Goal: Task Accomplishment & Management: Complete application form

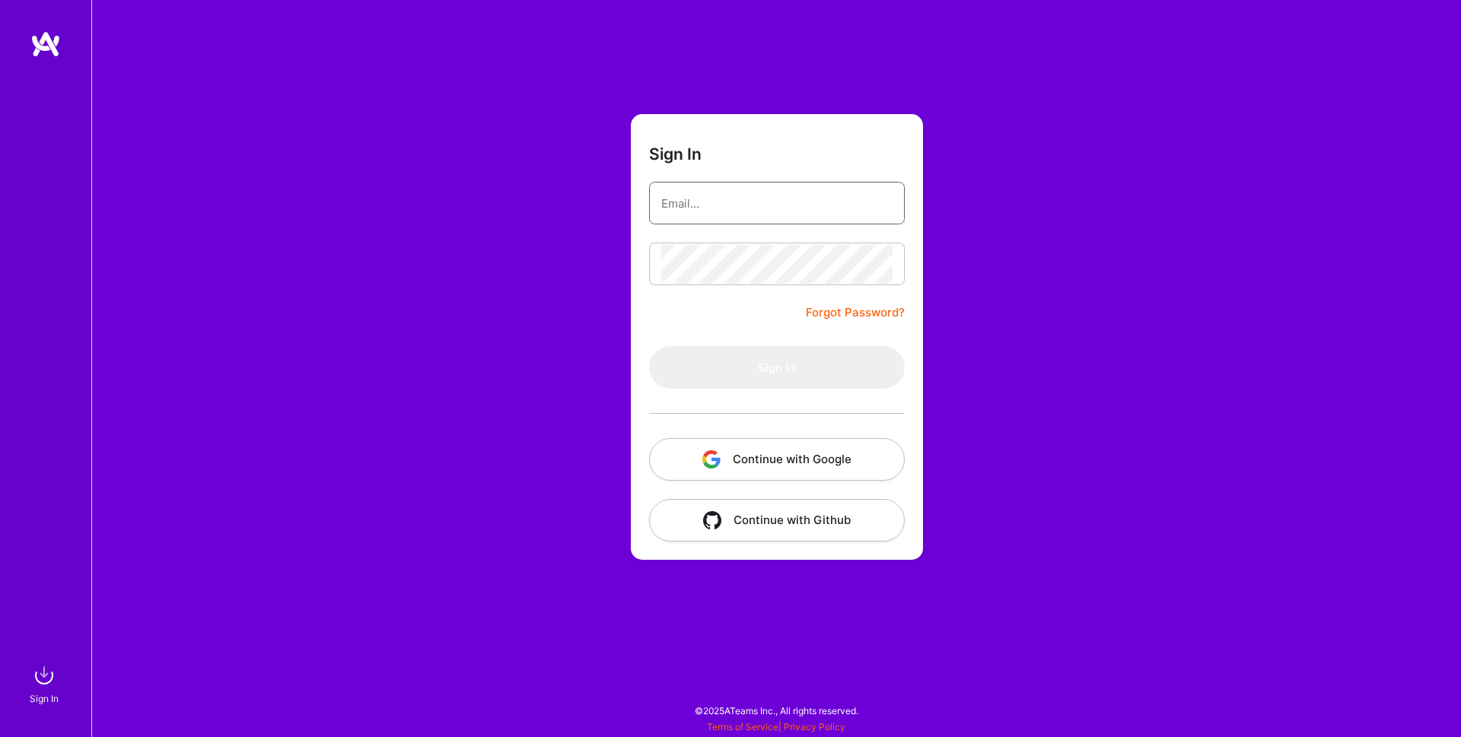
click at [714, 197] on input "email" at bounding box center [776, 203] width 231 height 39
type input "[PERSON_NAME][EMAIL_ADDRESS][DOMAIN_NAME]"
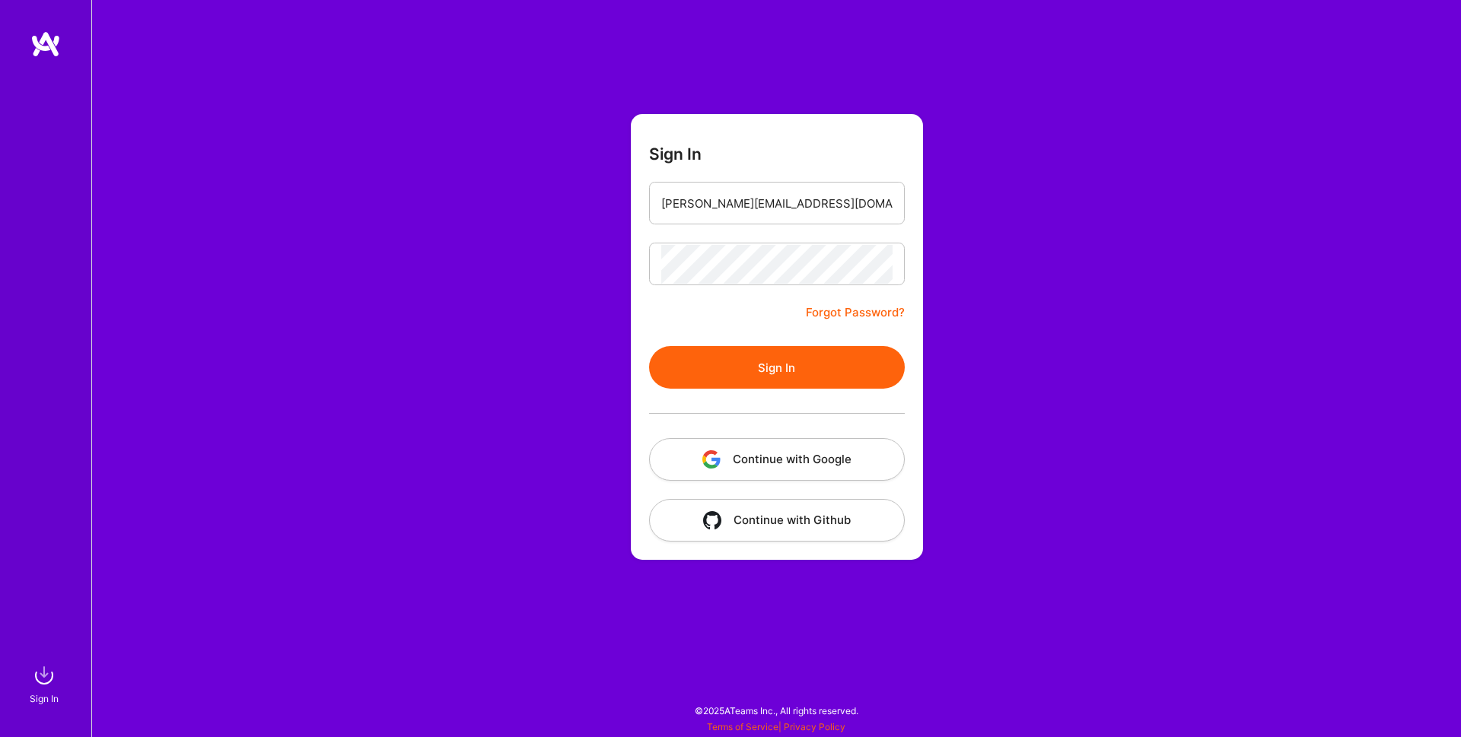
click at [835, 390] on div at bounding box center [777, 413] width 256 height 49
click at [831, 377] on button "Sign In" at bounding box center [777, 367] width 256 height 43
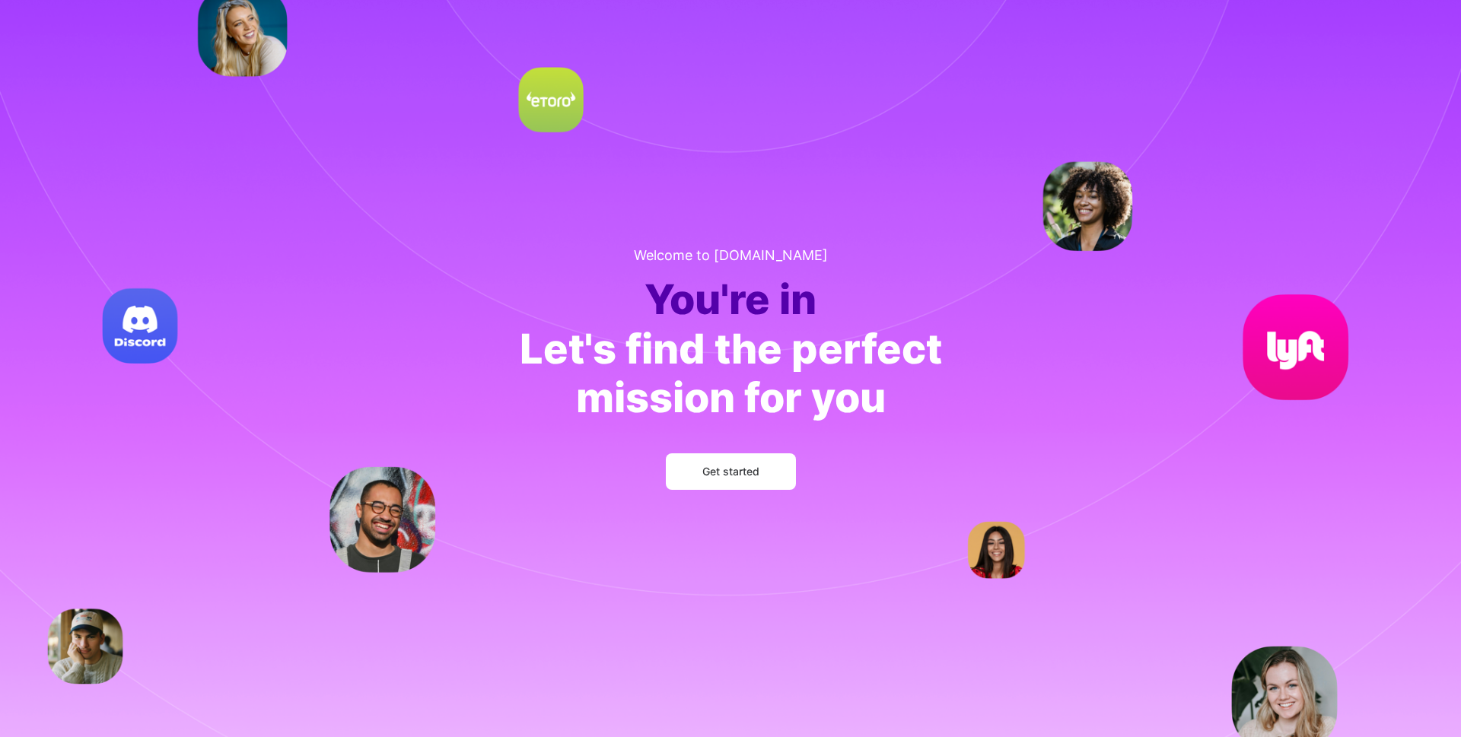
click at [742, 477] on span "Get started" at bounding box center [730, 471] width 57 height 15
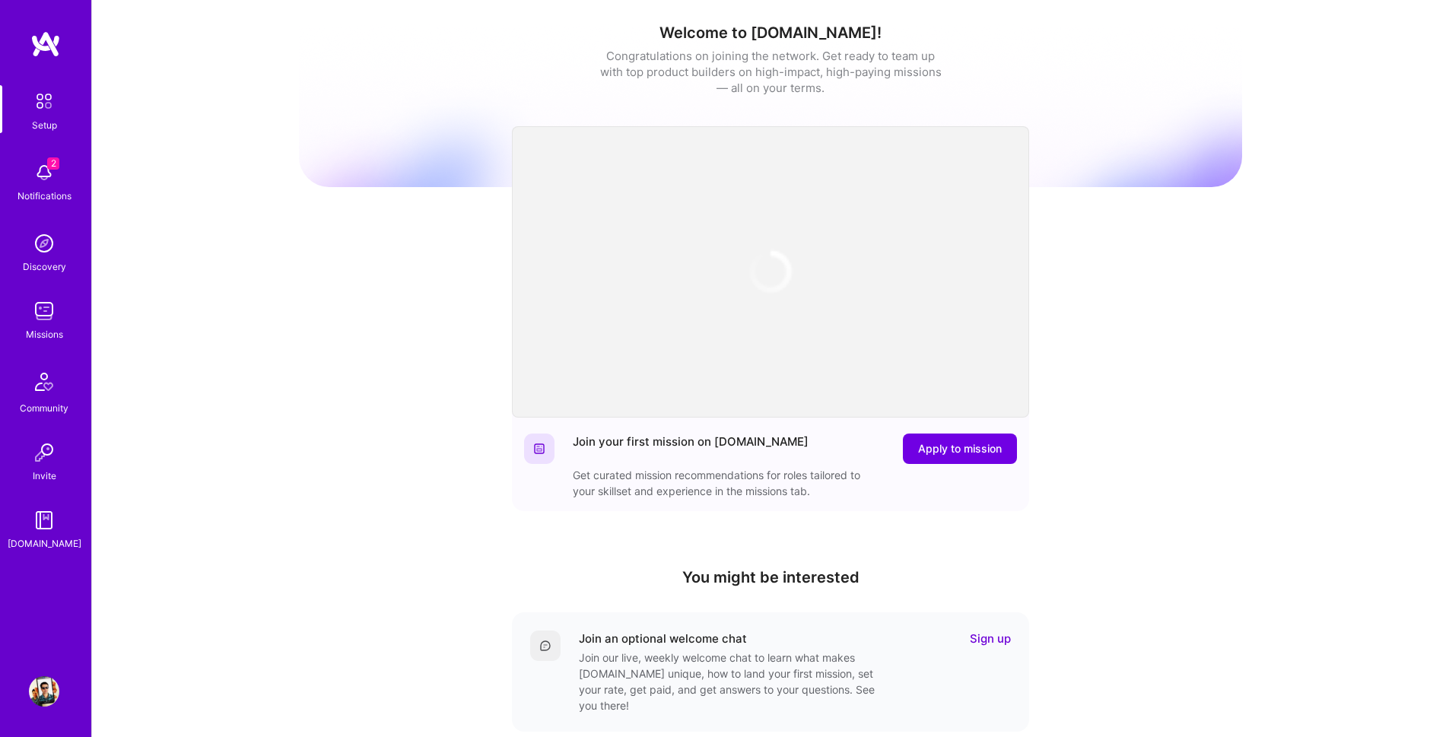
scroll to position [248, 0]
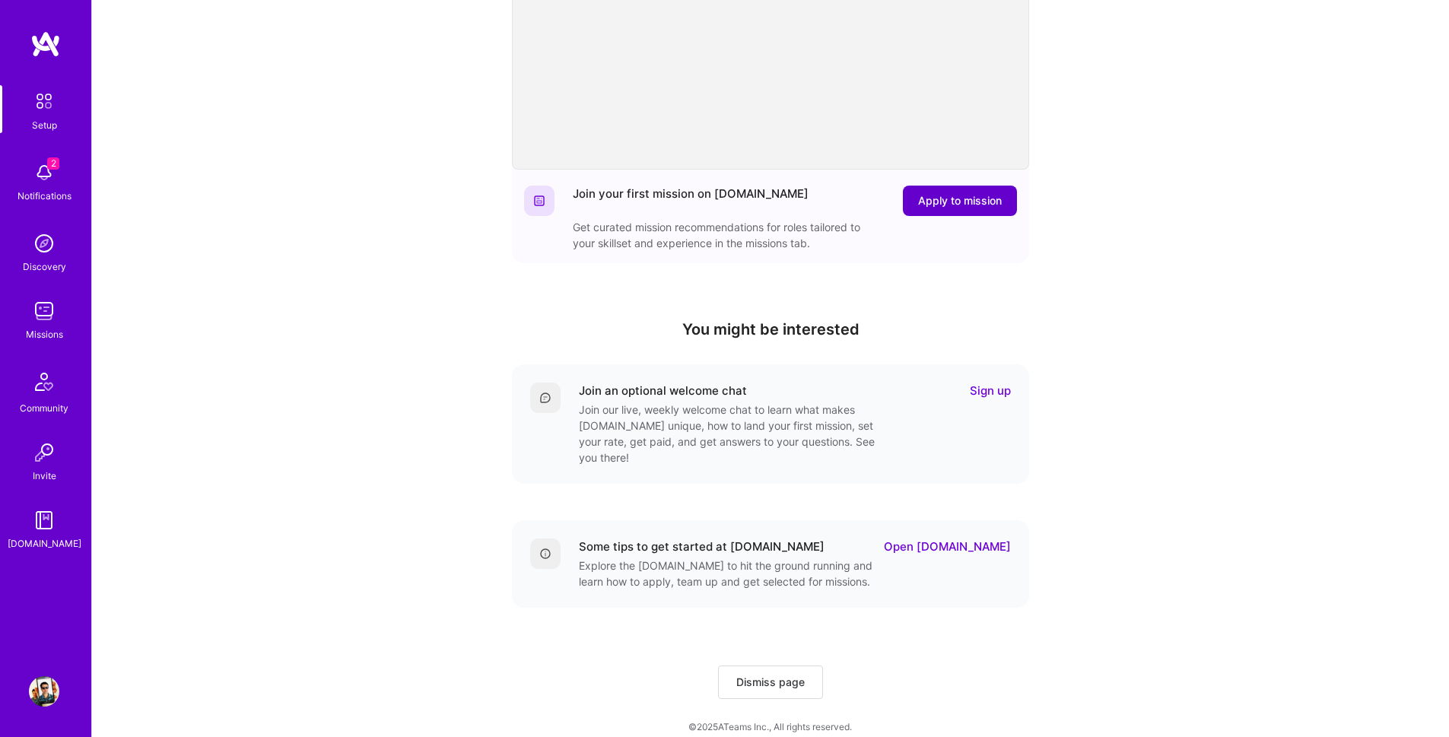
click at [972, 195] on span "Apply to mission" at bounding box center [960, 200] width 84 height 15
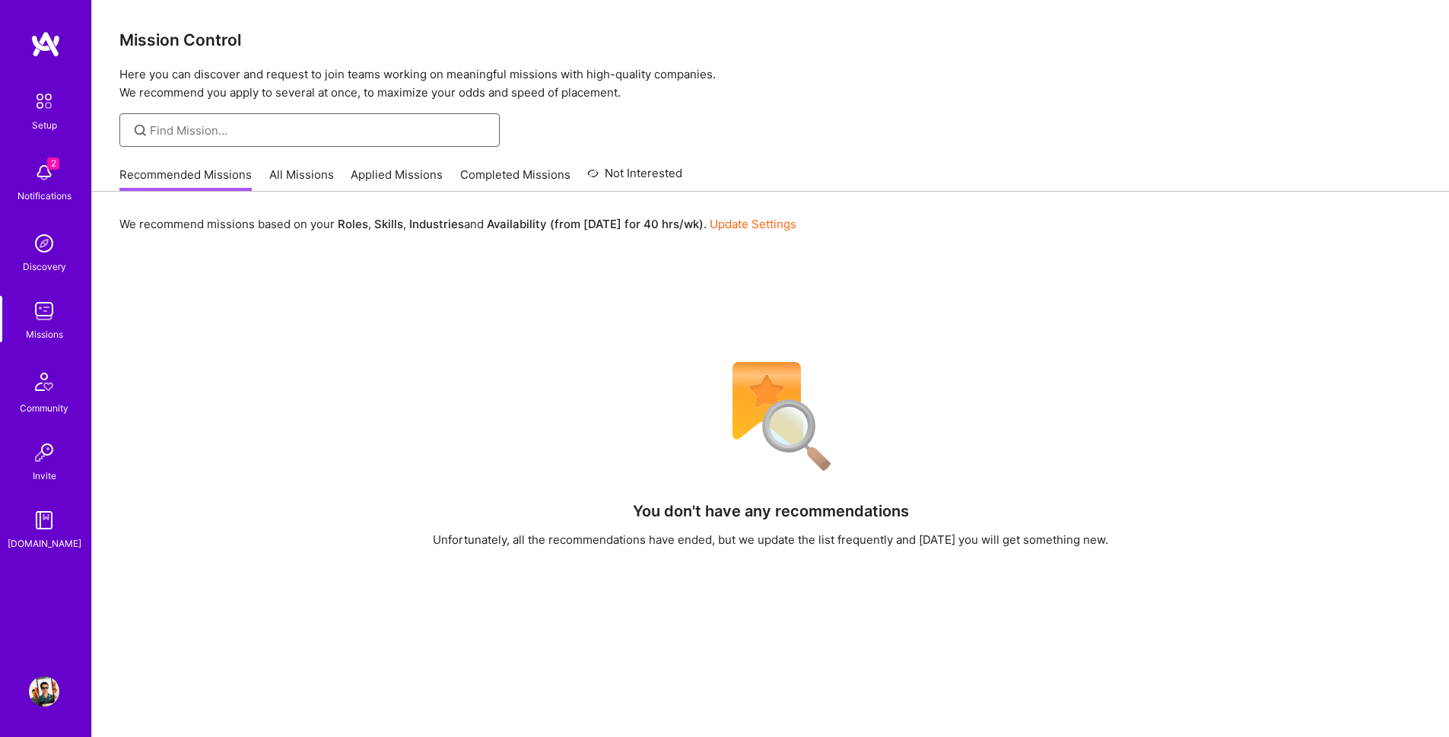
click at [227, 134] on input at bounding box center [319, 130] width 339 height 16
click at [52, 173] on img at bounding box center [44, 172] width 30 height 30
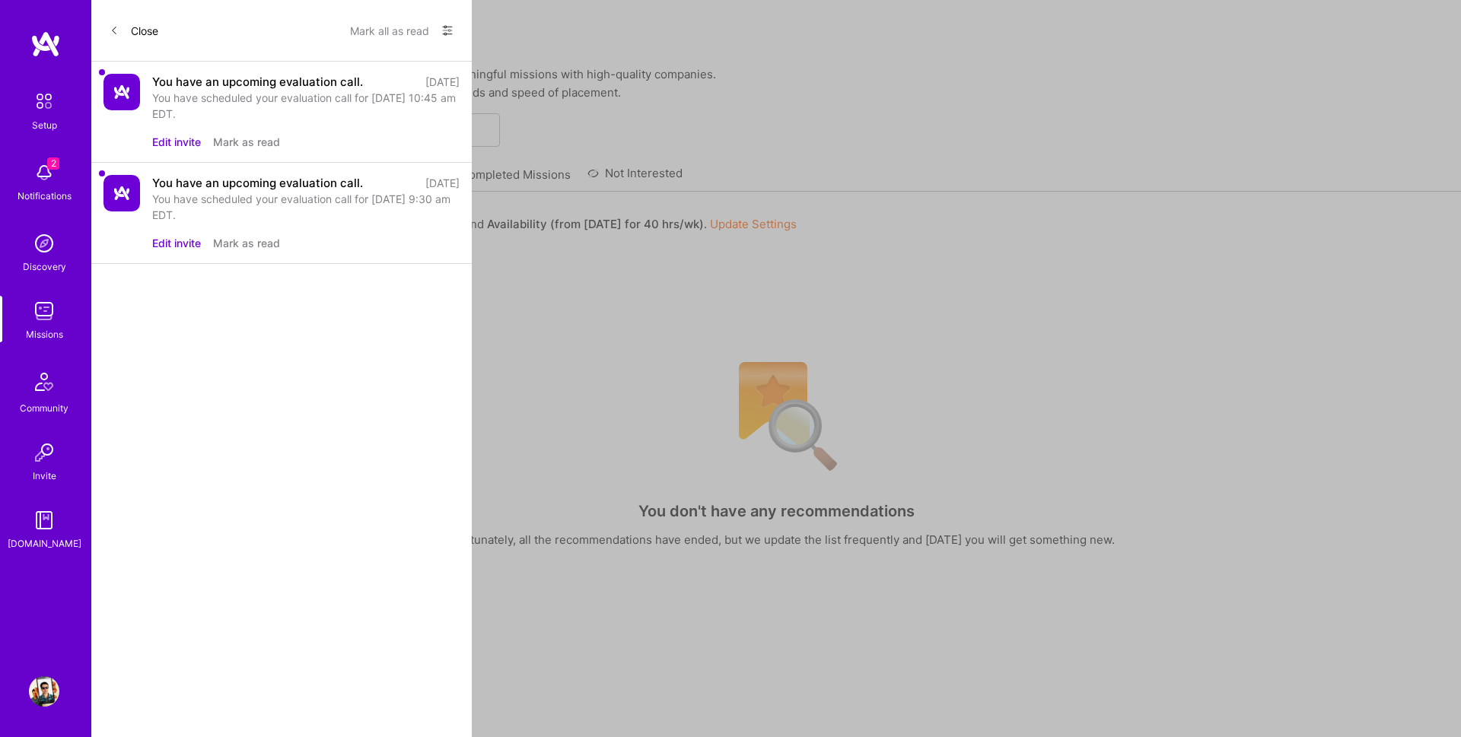
click at [242, 136] on button "Mark as read" at bounding box center [246, 142] width 67 height 16
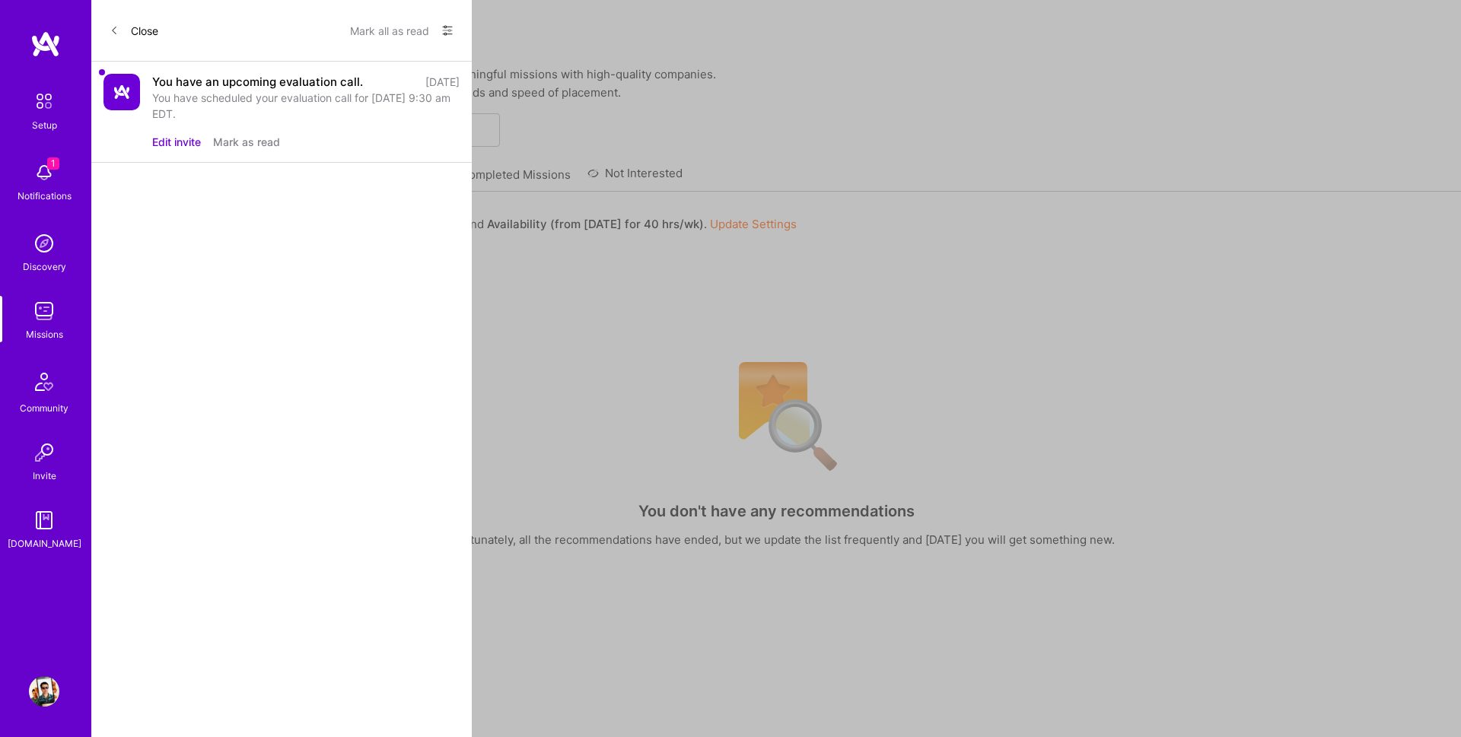
click at [243, 136] on button "Mark as read" at bounding box center [246, 142] width 67 height 16
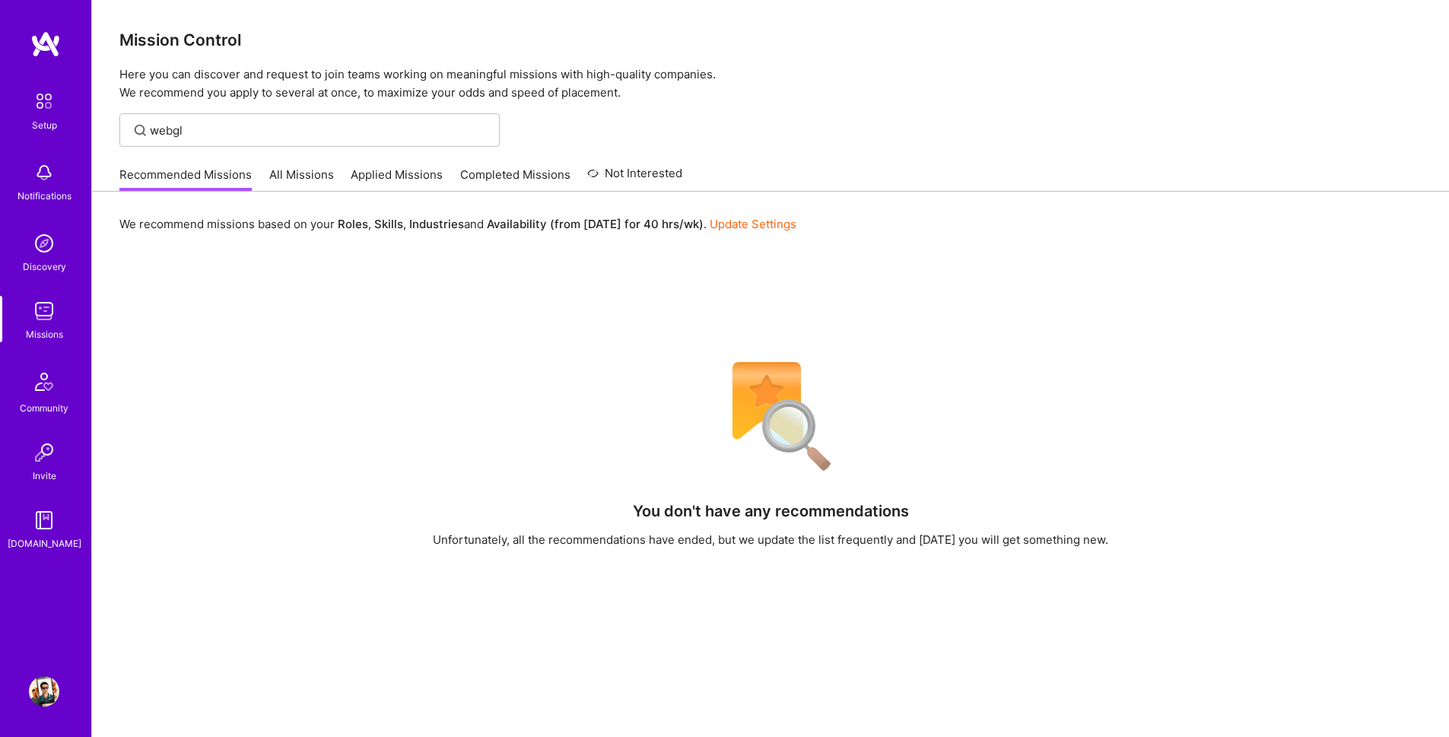
click at [982, 154] on div "Setup Notifications Discovery Missions Community Invite [DOMAIN_NAME] Profile C…" at bounding box center [724, 476] width 1449 height 952
click at [211, 177] on link "Recommended Missions" at bounding box center [185, 179] width 132 height 25
click at [309, 168] on link "All Missions" at bounding box center [301, 179] width 65 height 25
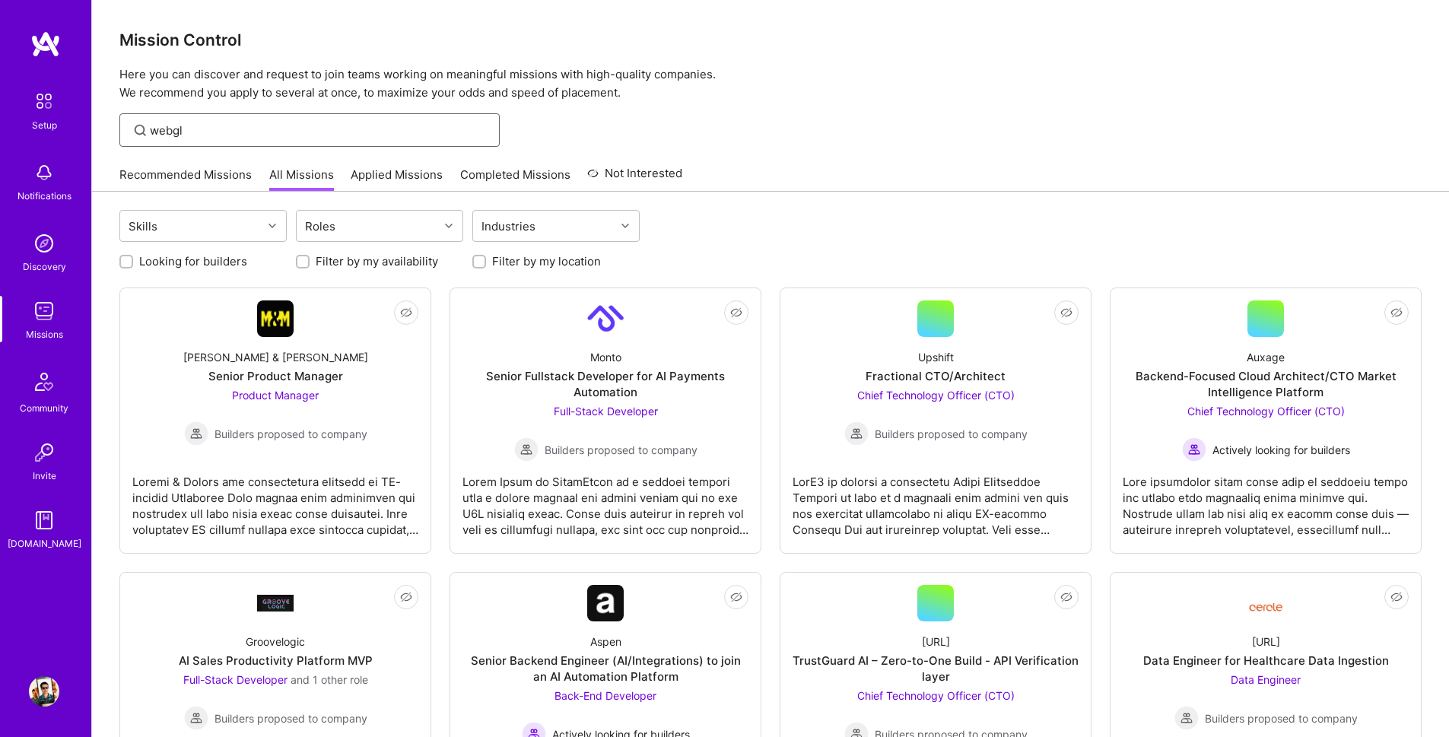
drag, startPoint x: 242, startPoint y: 132, endPoint x: 46, endPoint y: 41, distance: 216.5
click at [175, 134] on input "3D" at bounding box center [319, 130] width 339 height 16
click at [208, 233] on div "Skills" at bounding box center [191, 226] width 142 height 30
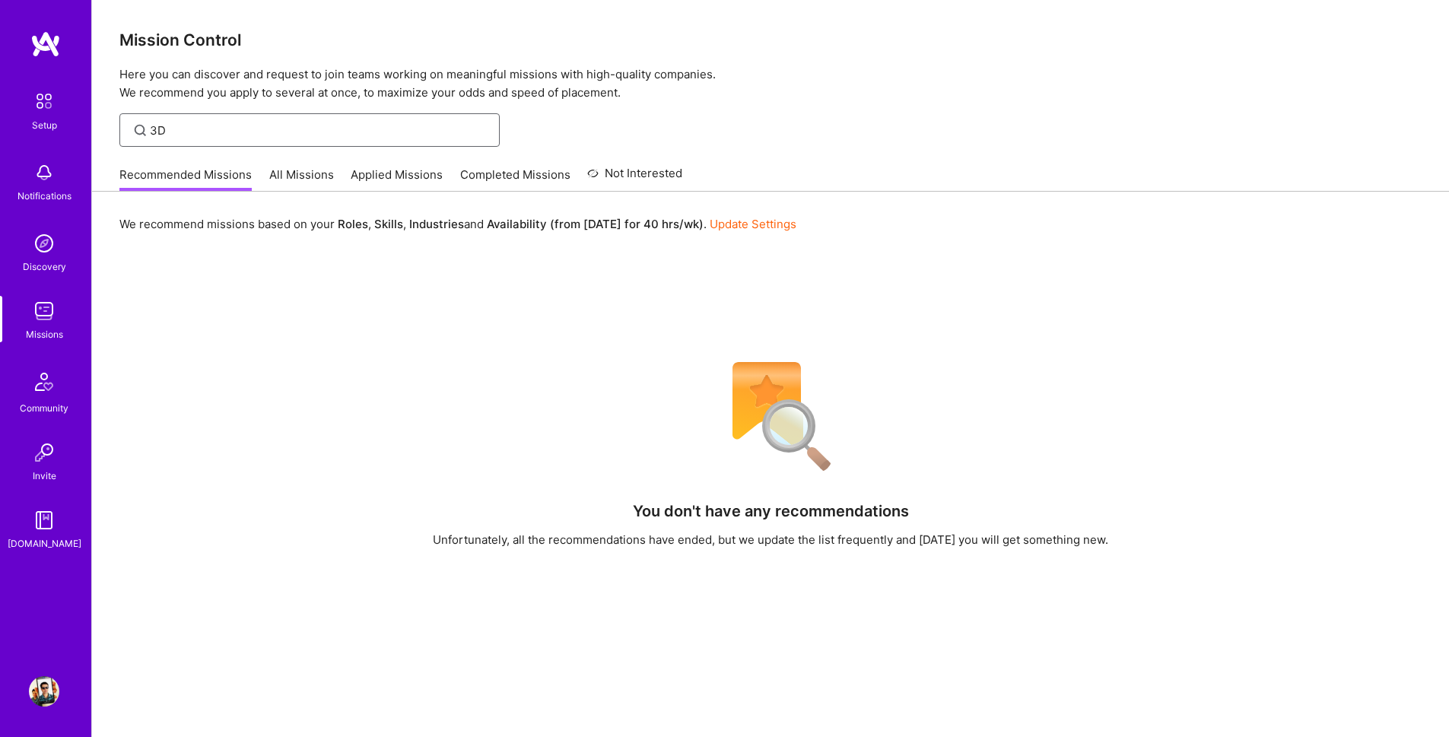
click at [194, 125] on input "3D" at bounding box center [319, 130] width 339 height 16
click at [292, 182] on link "All Missions" at bounding box center [301, 179] width 65 height 25
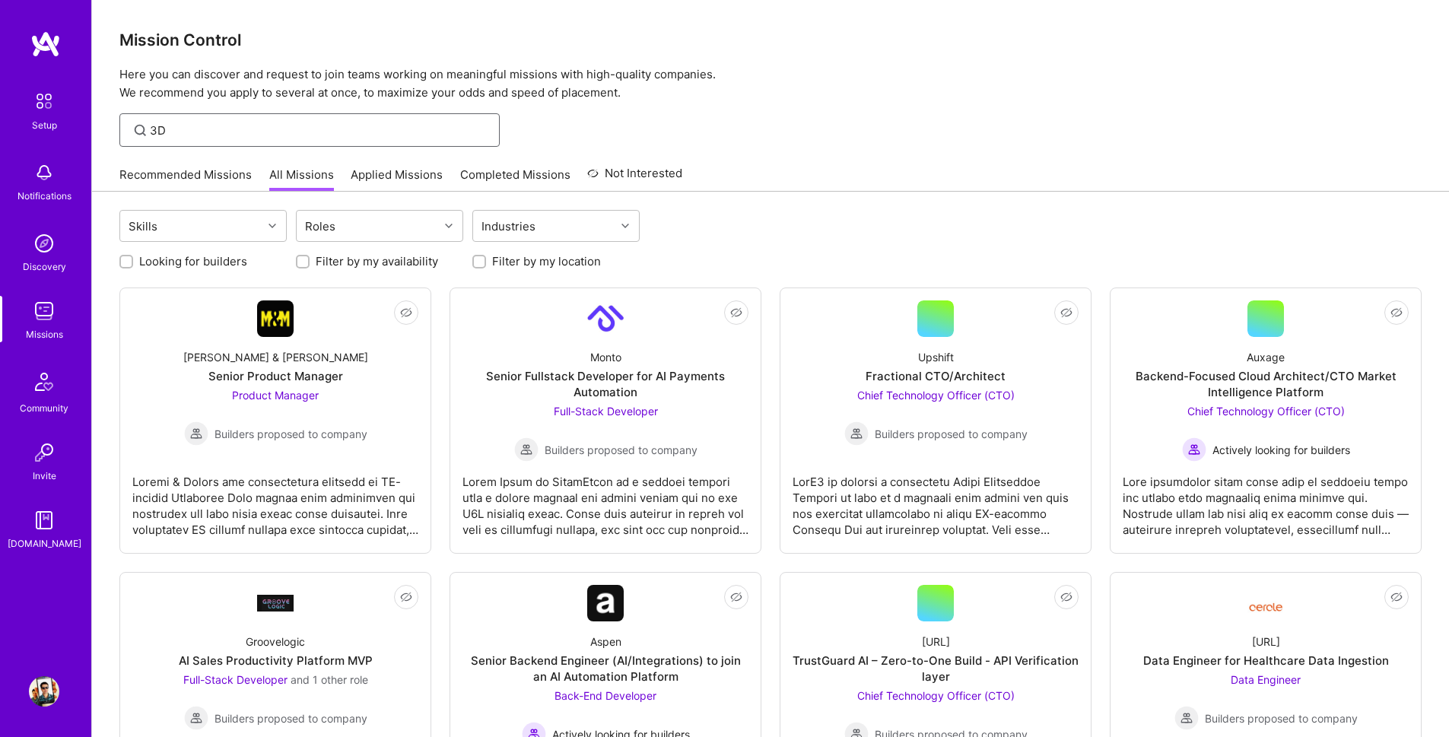
click at [258, 133] on input "3D" at bounding box center [319, 130] width 339 height 16
drag, startPoint x: 311, startPoint y: 143, endPoint x: 131, endPoint y: 85, distance: 189.3
drag, startPoint x: 215, startPoint y: 132, endPoint x: 0, endPoint y: 80, distance: 221.4
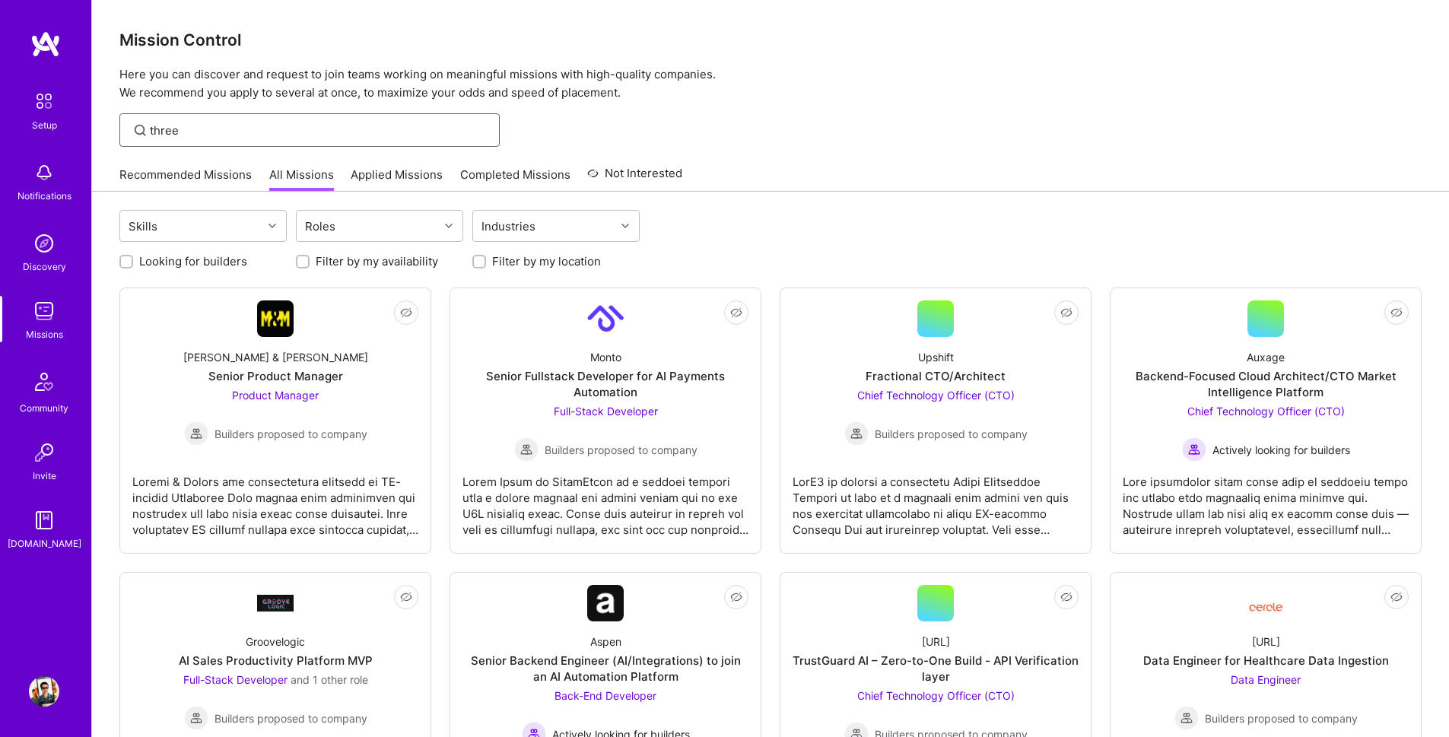
type input "three"
click at [707, 499] on div at bounding box center [606, 500] width 286 height 76
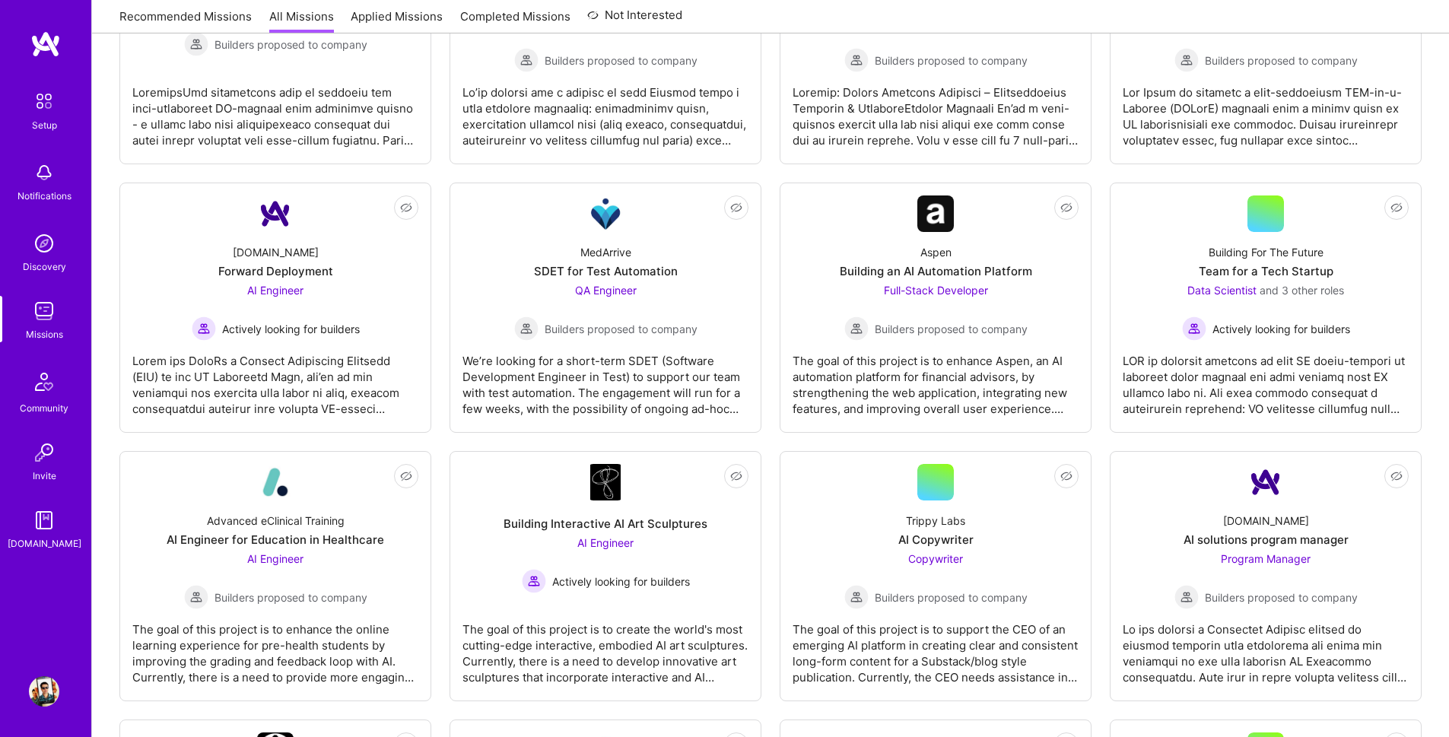
scroll to position [1095, 0]
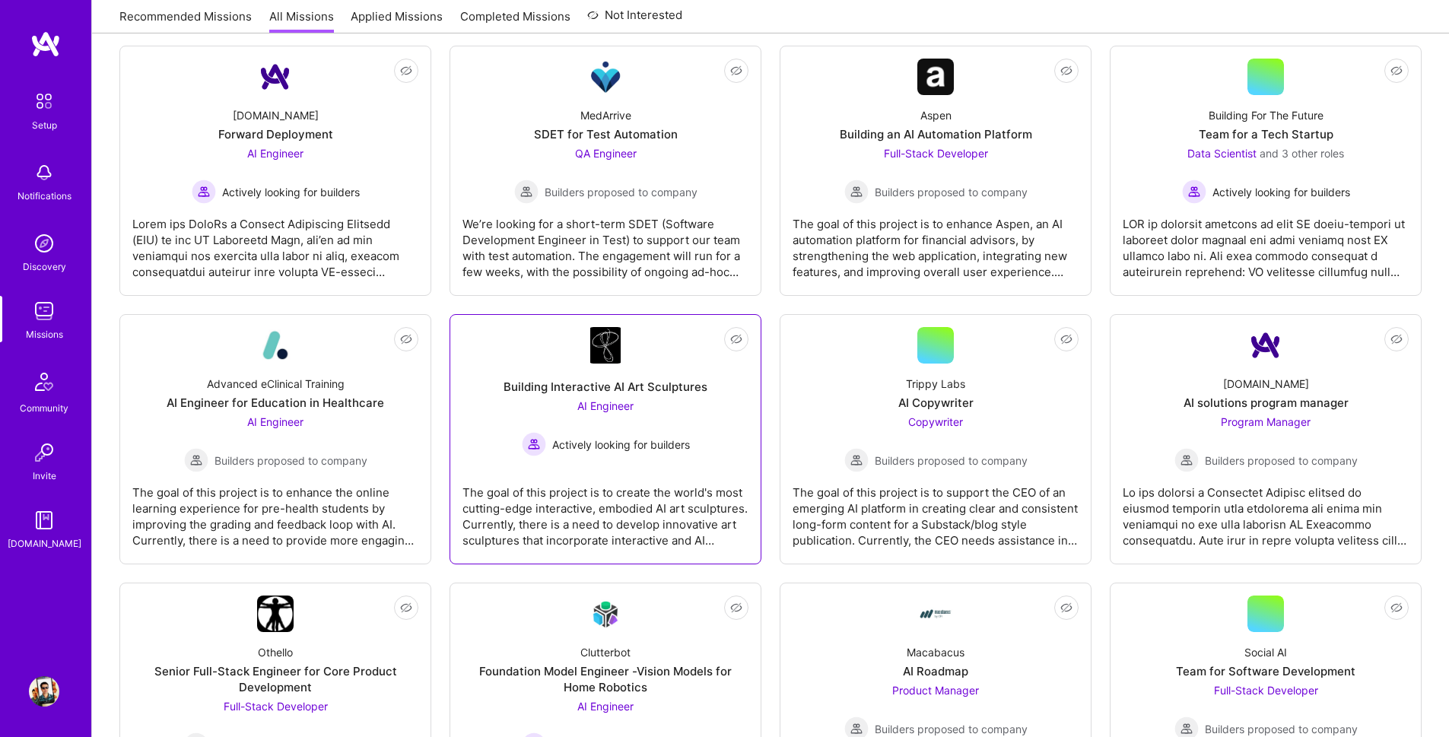
click at [693, 408] on div "Building Interactive AI Art Sculptures AI Engineer Actively looking for builders" at bounding box center [606, 410] width 286 height 93
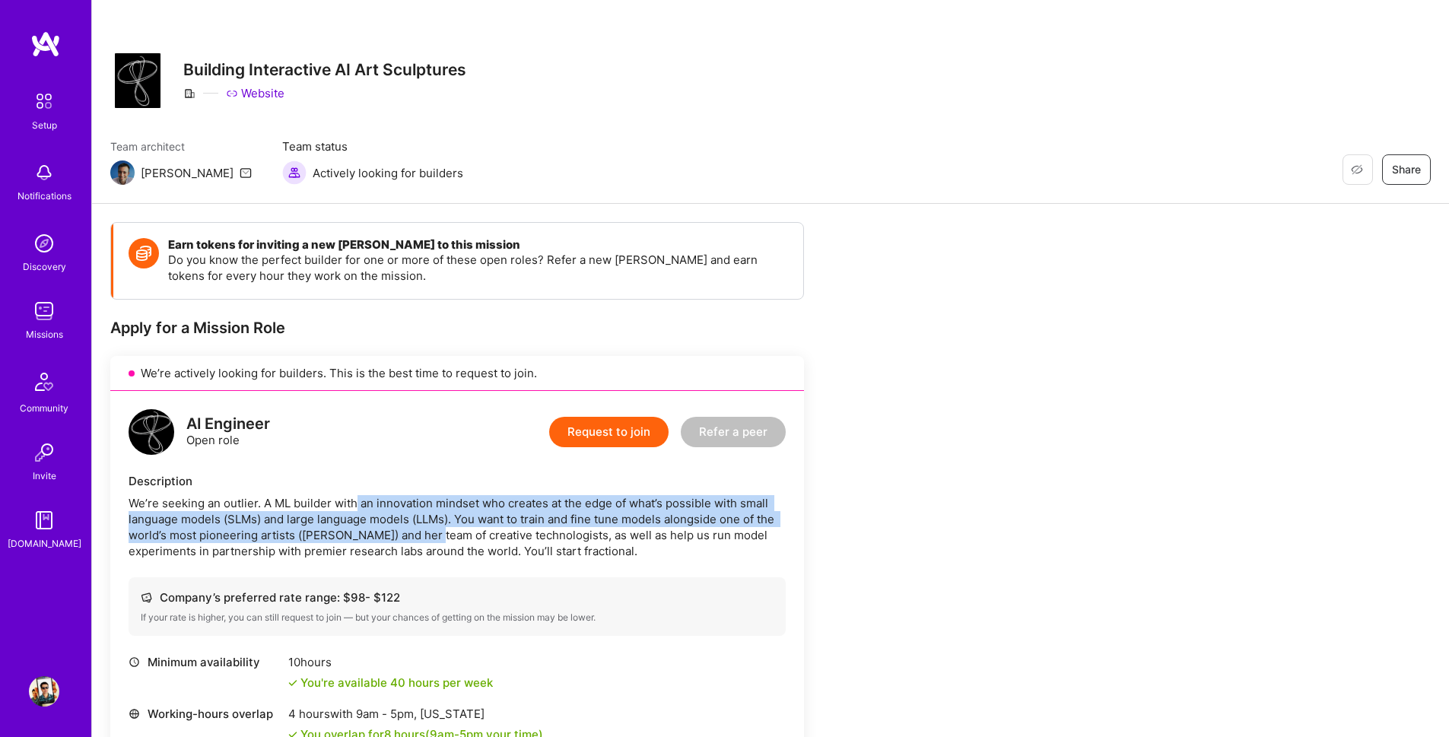
drag, startPoint x: 354, startPoint y: 505, endPoint x: 424, endPoint y: 540, distance: 78.9
click at [424, 540] on div "We’re seeking an outlier. A ML builder with an innovation mindset who creates a…" at bounding box center [457, 527] width 657 height 64
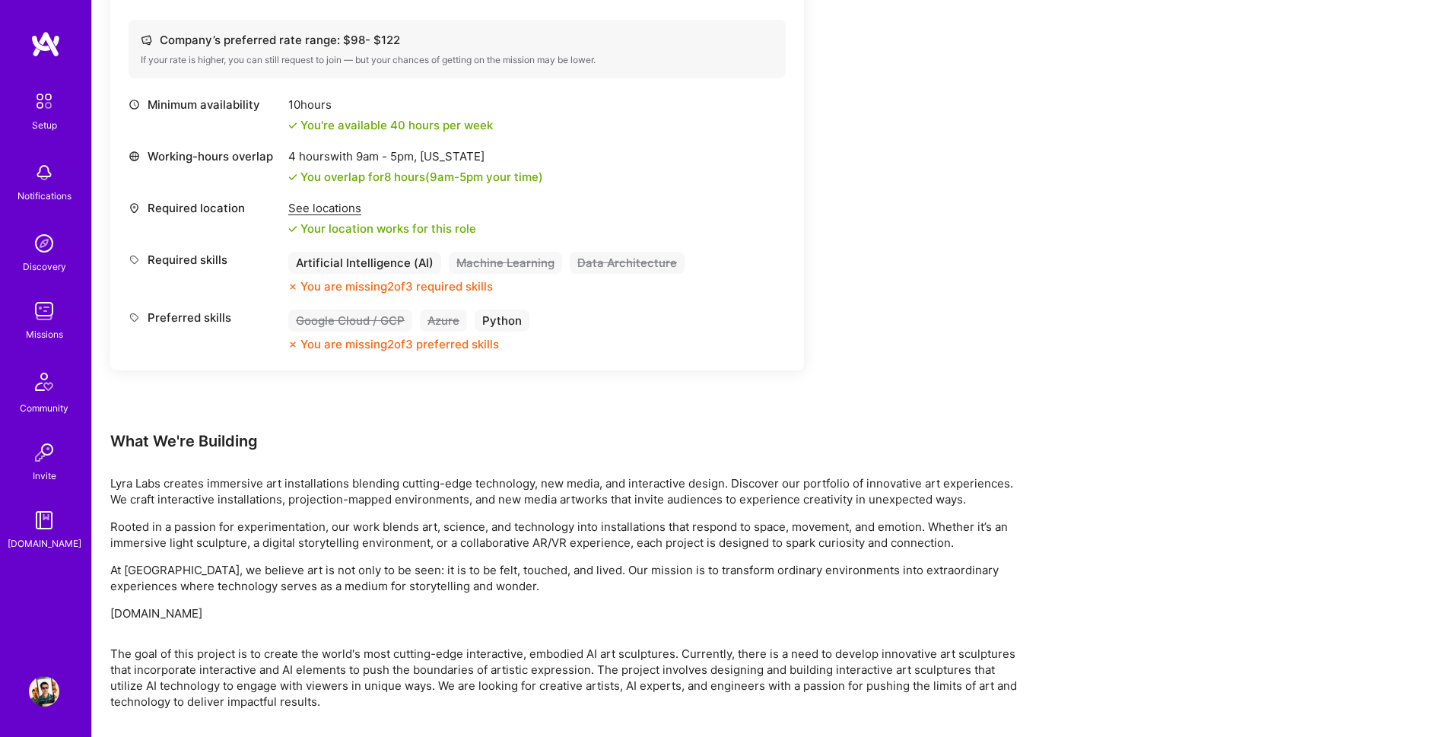
scroll to position [297, 0]
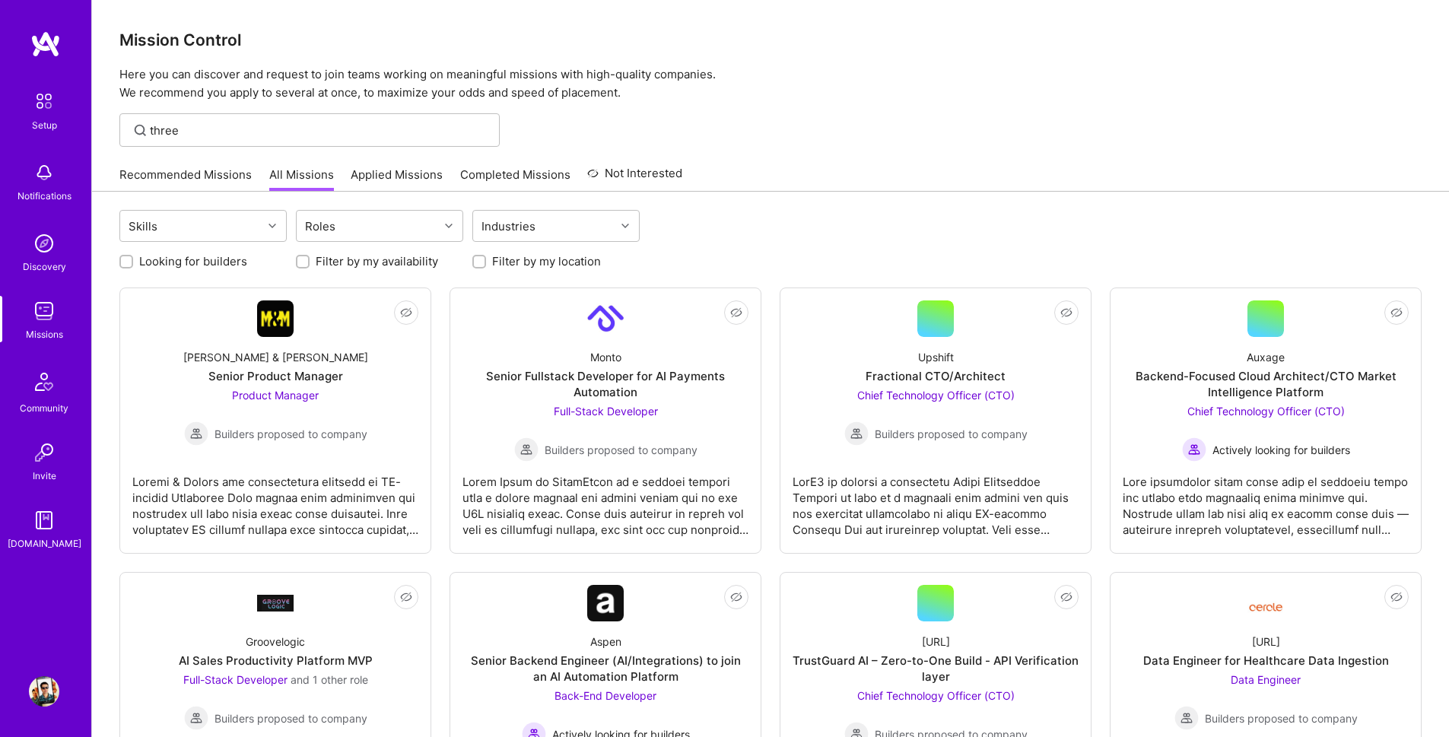
click at [409, 243] on div "Skills Roles Industries" at bounding box center [770, 228] width 1302 height 36
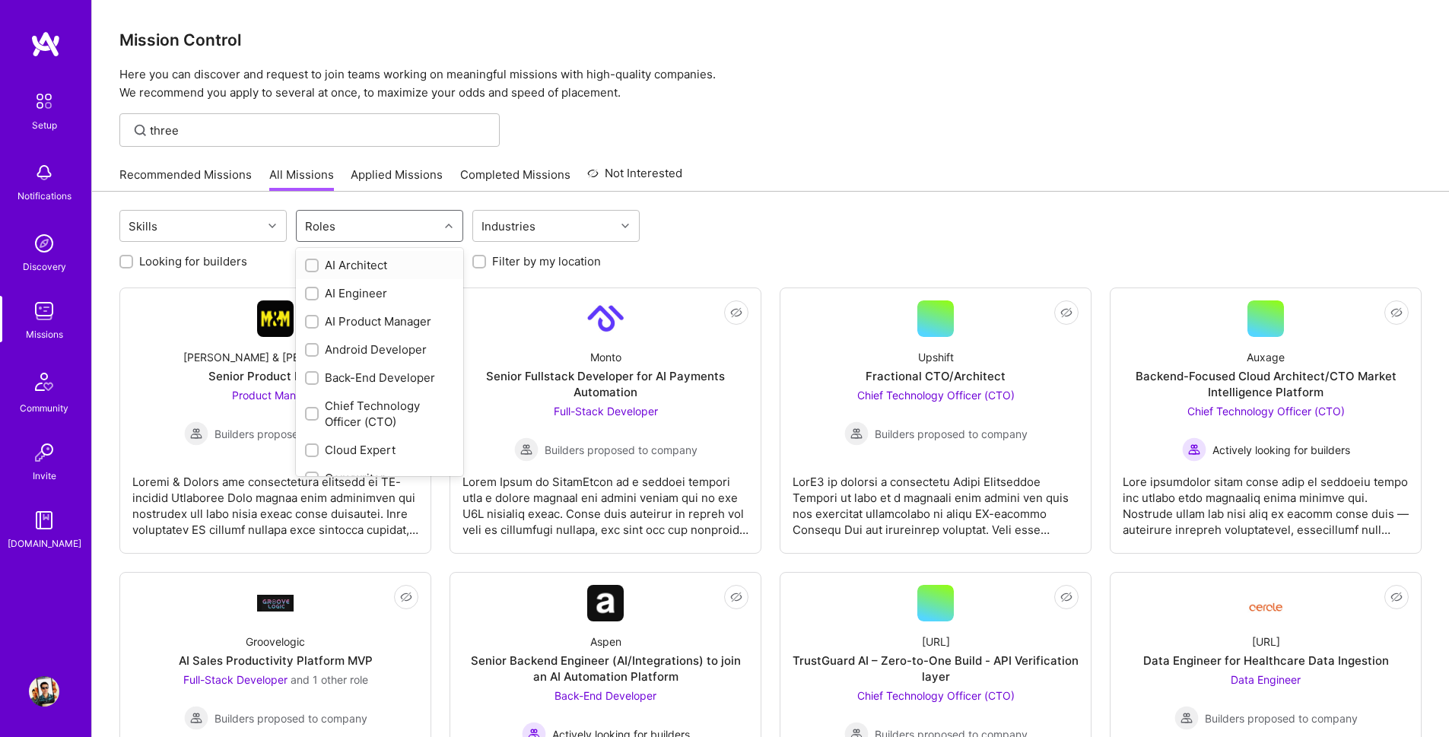
click at [412, 234] on div "Roles" at bounding box center [368, 226] width 142 height 30
drag, startPoint x: 807, startPoint y: 198, endPoint x: 555, endPoint y: 163, distance: 255.0
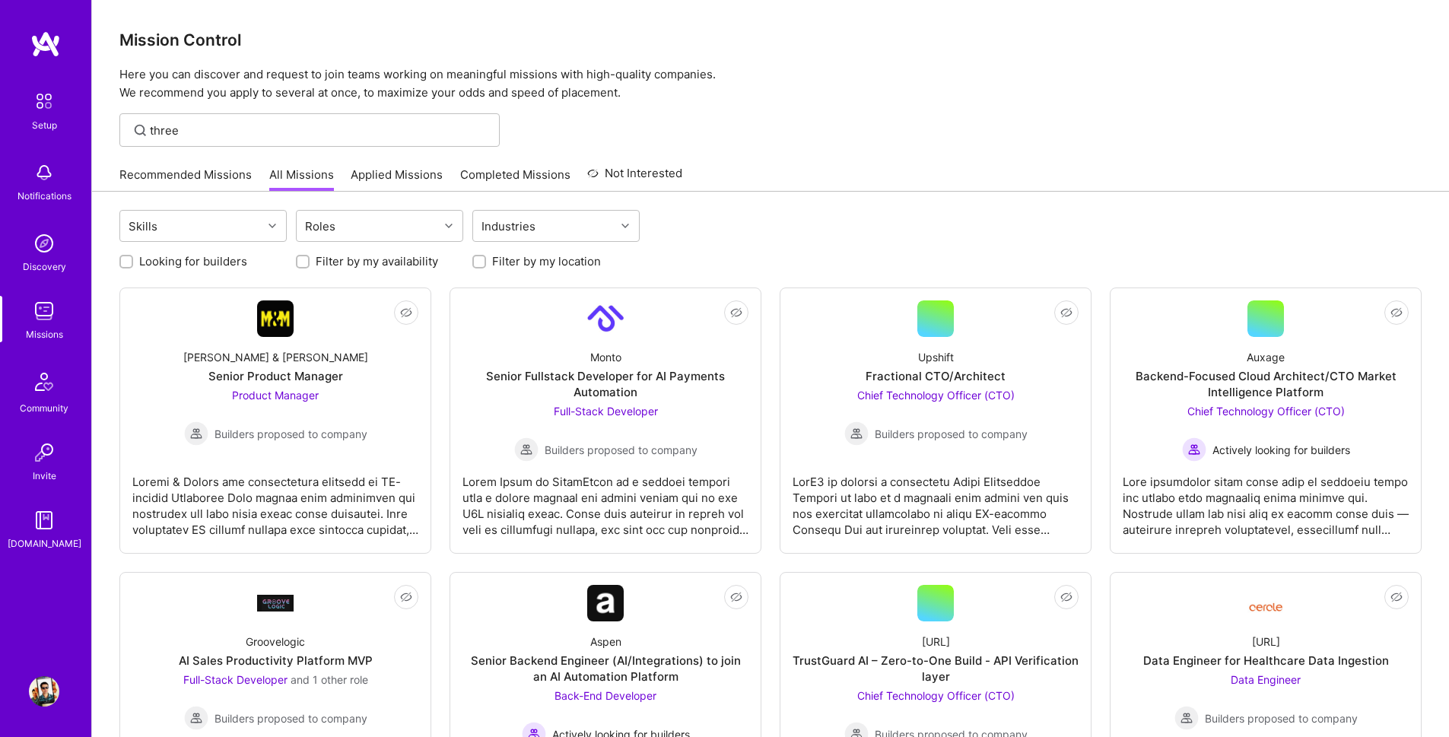
click at [209, 174] on link "Recommended Missions" at bounding box center [185, 179] width 132 height 25
